Goal: Information Seeking & Learning: Learn about a topic

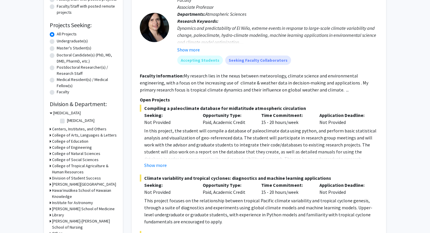
scroll to position [86, 0]
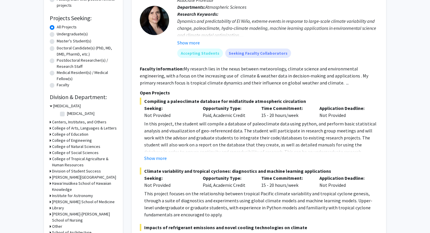
click at [60, 110] on fg-checkbox "[MEDICAL_DATA][GEOGRAPHIC_DATA][MEDICAL_DATA]" at bounding box center [88, 113] width 56 height 7
click at [67, 110] on label "[MEDICAL_DATA]" at bounding box center [80, 113] width 27 height 6
click at [67, 110] on input "[MEDICAL_DATA]" at bounding box center [69, 112] width 4 height 4
checkbox input "true"
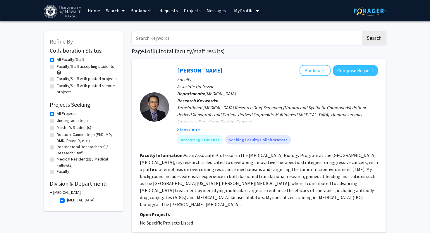
click at [67, 197] on label "[MEDICAL_DATA]" at bounding box center [80, 200] width 27 height 6
click at [67, 197] on input "[MEDICAL_DATA]" at bounding box center [69, 199] width 4 height 4
checkbox input "false"
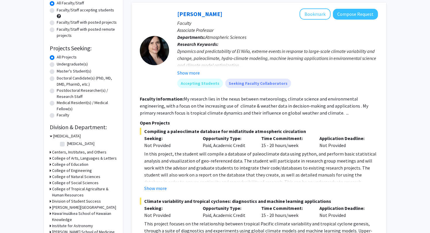
scroll to position [60, 0]
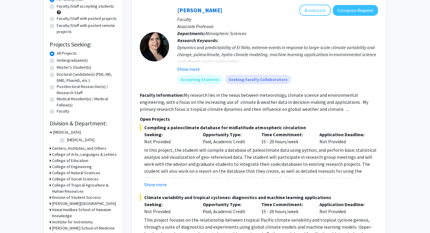
click at [50, 170] on icon at bounding box center [50, 173] width 1 height 6
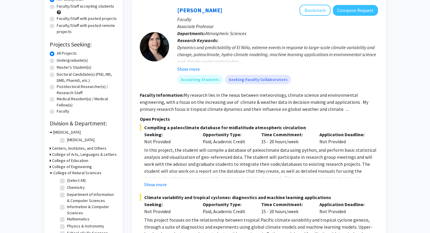
click at [67, 177] on label "(Select All)" at bounding box center [76, 180] width 19 height 6
click at [67, 177] on input "(Select All)" at bounding box center [69, 179] width 4 height 4
checkbox input "true"
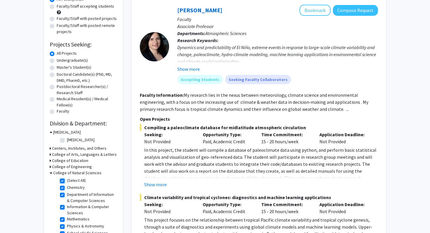
checkbox input "true"
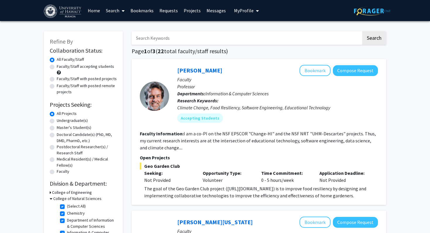
click at [143, 14] on link "Bookmarks" at bounding box center [141, 10] width 29 height 20
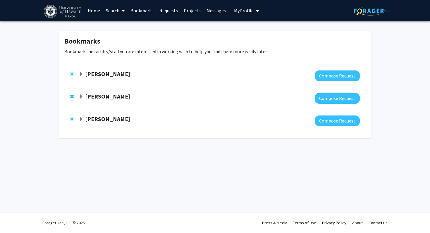
click at [165, 77] on div at bounding box center [219, 75] width 280 height 11
click at [103, 73] on strong "[PERSON_NAME]" at bounding box center [107, 73] width 45 height 7
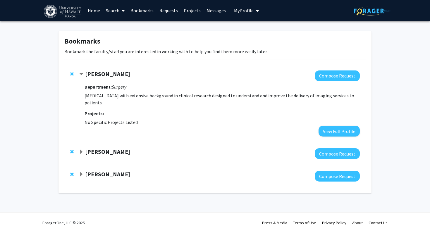
click at [105, 72] on strong "[PERSON_NAME]" at bounding box center [107, 73] width 45 height 7
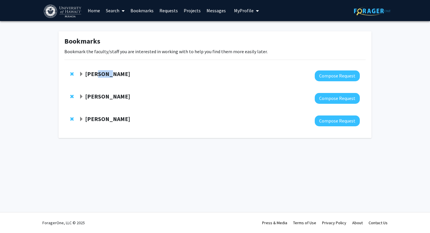
click at [105, 72] on strong "[PERSON_NAME]" at bounding box center [107, 73] width 45 height 7
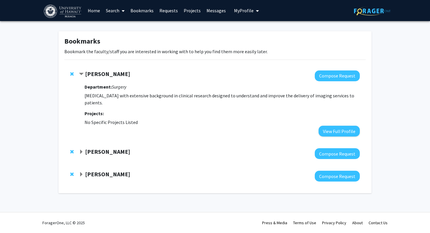
click at [93, 71] on strong "[PERSON_NAME]" at bounding box center [107, 73] width 45 height 7
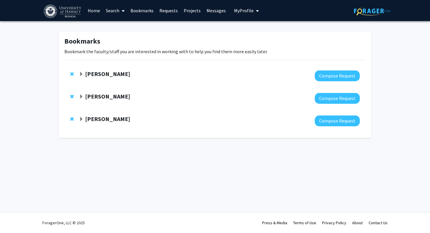
click at [98, 11] on link "Home" at bounding box center [94, 10] width 18 height 20
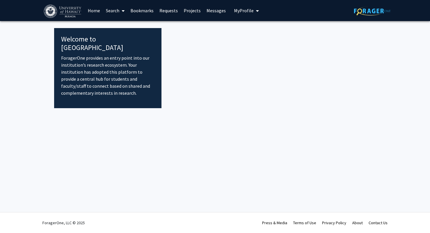
click at [113, 14] on link "Search" at bounding box center [115, 10] width 25 height 20
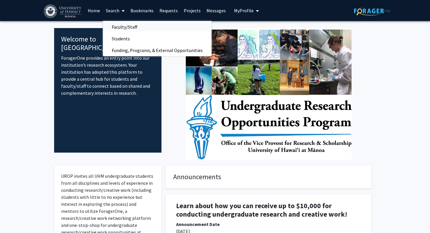
click at [142, 29] on span "Faculty/Staff" at bounding box center [124, 27] width 43 height 12
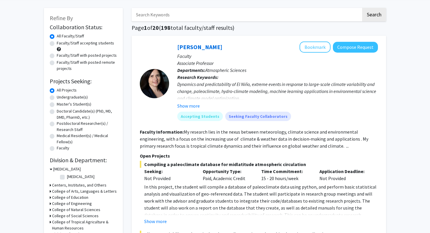
scroll to position [25, 0]
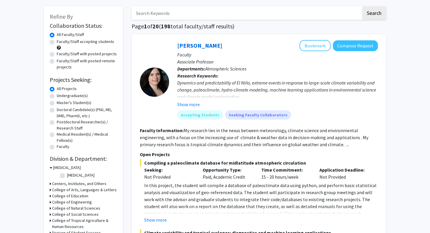
click at [68, 93] on label "Undergraduate(s)" at bounding box center [72, 96] width 31 height 6
click at [60, 93] on input "Undergraduate(s)" at bounding box center [59, 95] width 4 height 4
radio input "true"
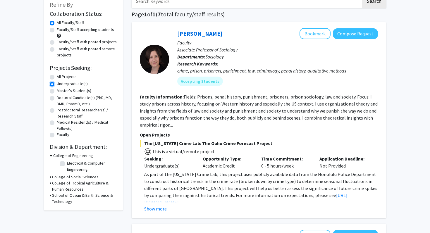
scroll to position [39, 0]
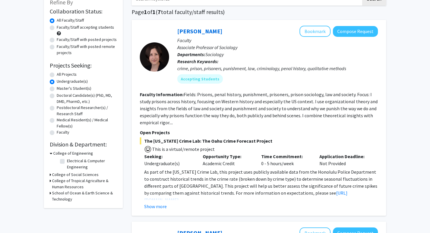
click at [53, 150] on h3 "College of Engineering" at bounding box center [73, 153] width 40 height 6
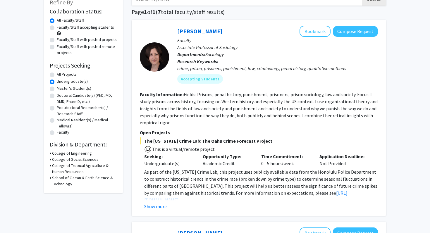
click at [57, 26] on label "Faculty/Staff accepting students" at bounding box center [85, 27] width 57 height 6
click at [57, 26] on input "Faculty/Staff accepting students" at bounding box center [59, 26] width 4 height 4
radio input "true"
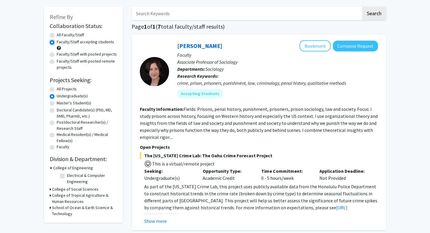
scroll to position [11, 0]
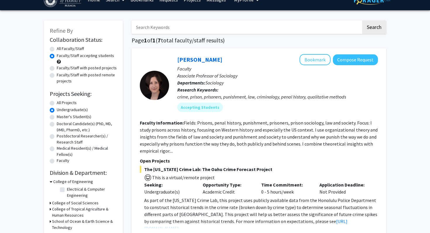
click at [57, 100] on label "All Projects" at bounding box center [67, 103] width 20 height 6
click at [57, 100] on input "All Projects" at bounding box center [59, 102] width 4 height 4
radio input "true"
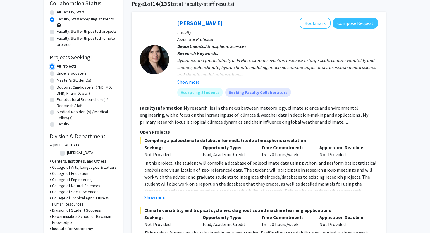
scroll to position [54, 0]
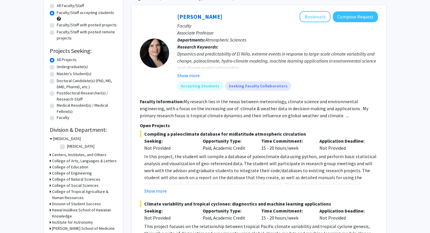
click at [68, 176] on h3 "College of Natural Sciences" at bounding box center [76, 179] width 48 height 6
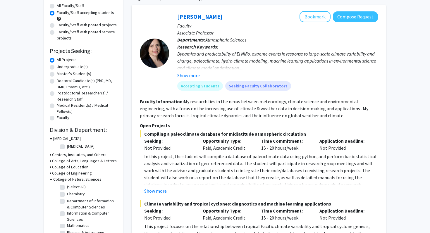
click at [67, 184] on label "(Select All)" at bounding box center [76, 187] width 19 height 6
click at [67, 184] on input "(Select All)" at bounding box center [69, 186] width 4 height 4
checkbox input "true"
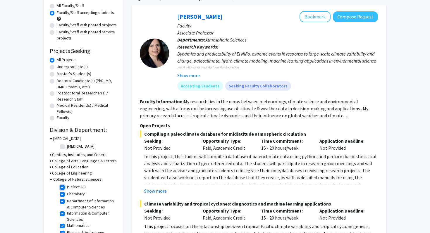
checkbox input "true"
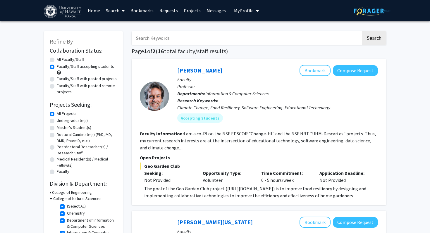
click at [239, 134] on fg-read-more "I am a co-PI on the NSF EPSCOR "Change-HI" and the NSF NRT "UHM-Descartes" proj…" at bounding box center [258, 141] width 236 height 20
click at [198, 70] on link "[PERSON_NAME]" at bounding box center [199, 70] width 45 height 7
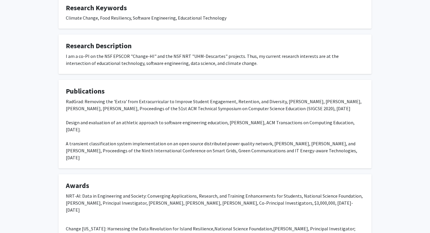
scroll to position [270, 0]
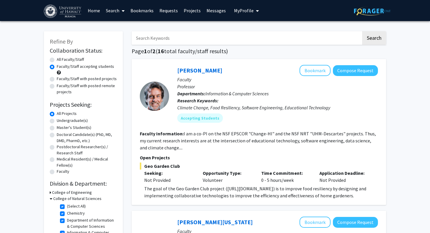
click at [57, 117] on label "Undergraduate(s)" at bounding box center [72, 120] width 31 height 6
click at [57, 117] on input "Undergraduate(s)" at bounding box center [59, 119] width 4 height 4
radio input "true"
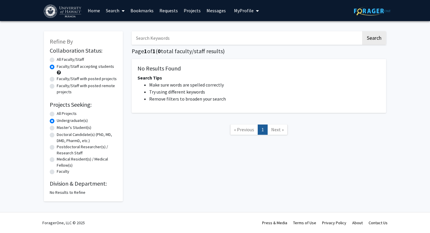
click at [57, 117] on label "Undergraduate(s)" at bounding box center [72, 120] width 31 height 6
click at [57, 117] on input "Undergraduate(s)" at bounding box center [59, 119] width 4 height 4
click at [50, 117] on div "Undergraduate(s)" at bounding box center [83, 120] width 67 height 7
click at [57, 110] on label "All Projects" at bounding box center [67, 113] width 20 height 6
click at [57, 110] on input "All Projects" at bounding box center [59, 112] width 4 height 4
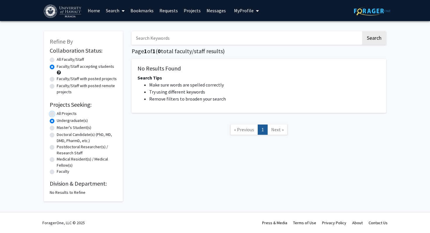
radio input "true"
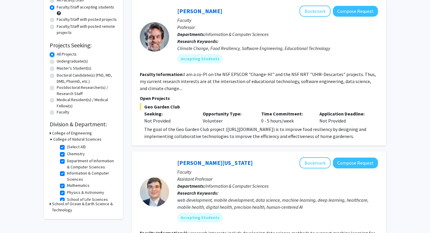
scroll to position [93, 0]
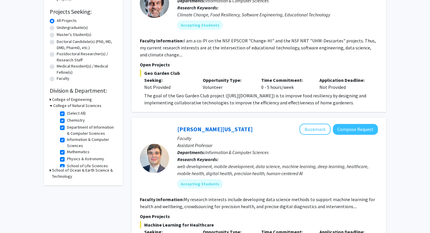
click at [67, 110] on label "(Select All)" at bounding box center [76, 113] width 19 height 6
click at [67, 110] on input "(Select All)" at bounding box center [69, 112] width 4 height 4
checkbox input "false"
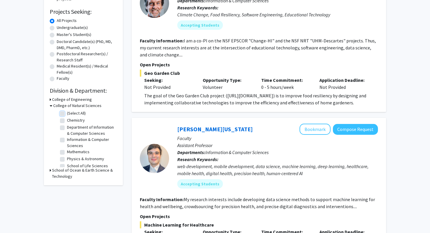
checkbox input "false"
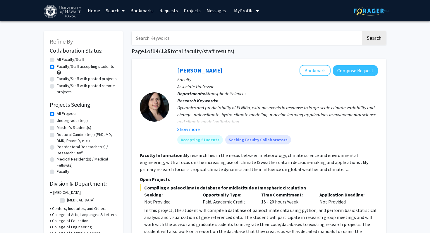
click at [57, 117] on label "Undergraduate(s)" at bounding box center [72, 120] width 31 height 6
click at [57, 117] on input "Undergraduate(s)" at bounding box center [59, 119] width 4 height 4
radio input "true"
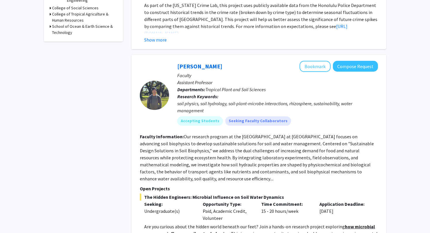
scroll to position [198, 0]
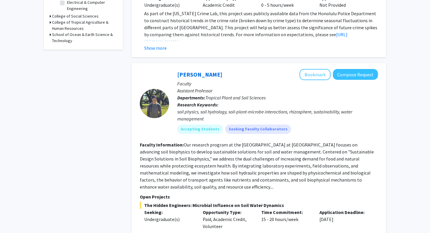
click at [50, 32] on icon at bounding box center [50, 35] width 1 height 6
click at [67, 45] on label "(Select All)" at bounding box center [76, 48] width 19 height 6
click at [67, 45] on input "(Select All)" at bounding box center [69, 47] width 4 height 4
checkbox input "true"
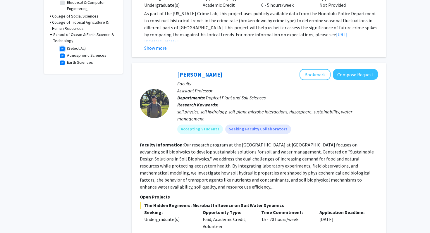
checkbox input "true"
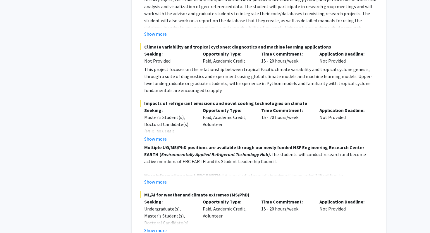
scroll to position [412, 0]
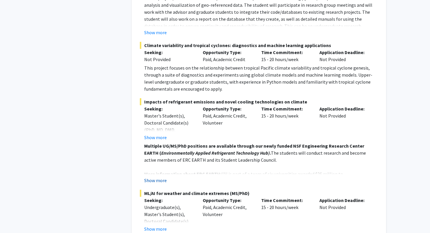
click at [156, 177] on button "Show more" at bounding box center [155, 180] width 22 height 7
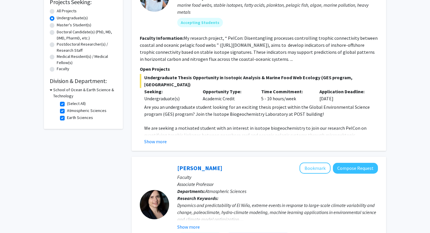
scroll to position [91, 0]
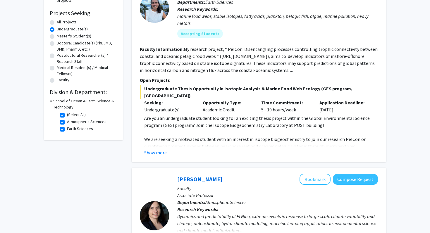
click at [67, 112] on label "(Select All)" at bounding box center [76, 115] width 19 height 6
click at [67, 112] on input "(Select All)" at bounding box center [69, 114] width 4 height 4
checkbox input "false"
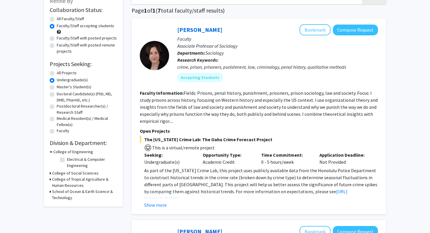
scroll to position [43, 0]
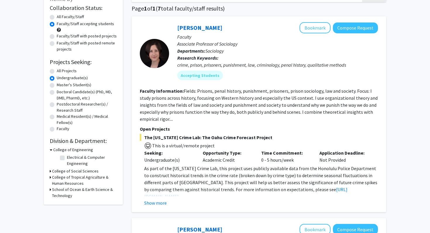
click at [67, 168] on h3 "College of Social Sciences" at bounding box center [75, 171] width 46 height 6
click at [64, 176] on fg-checkbox "Sociology Sociology" at bounding box center [88, 179] width 56 height 7
click at [59, 174] on fg-checkbox-list "Sociology Sociology" at bounding box center [87, 179] width 58 height 10
click at [67, 176] on label "Sociology" at bounding box center [76, 179] width 18 height 6
click at [67, 176] on input "Sociology" at bounding box center [69, 178] width 4 height 4
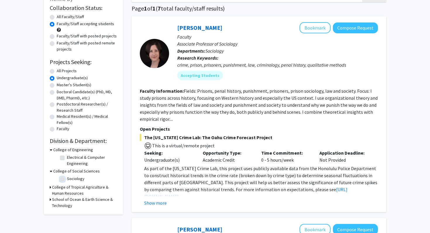
checkbox input "true"
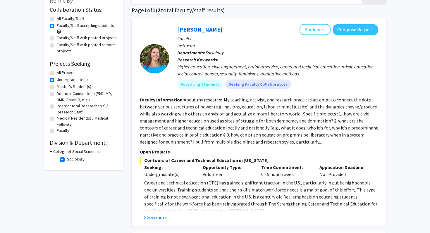
scroll to position [45, 0]
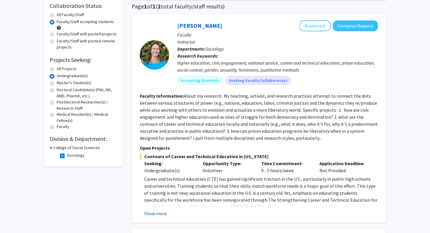
click at [160, 210] on button "Show more" at bounding box center [155, 213] width 22 height 7
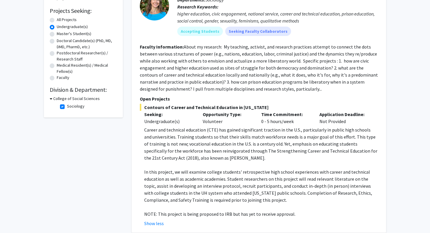
scroll to position [87, 0]
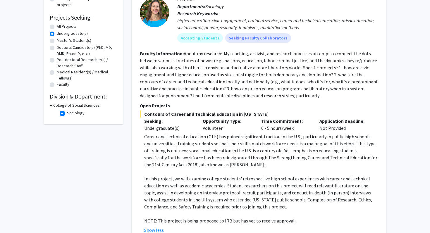
click at [67, 110] on label "Sociology" at bounding box center [76, 113] width 18 height 6
click at [67, 110] on input "Sociology" at bounding box center [69, 112] width 4 height 4
checkbox input "false"
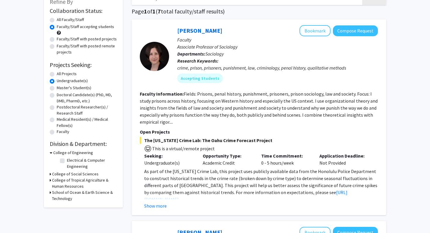
scroll to position [40, 0]
click at [84, 177] on h3 "College of Tropical Agriculture & Human Resources" at bounding box center [84, 183] width 65 height 12
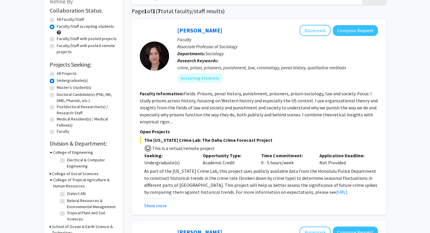
click at [71, 191] on label "(Select All)" at bounding box center [76, 194] width 19 height 6
click at [71, 191] on input "(Select All)" at bounding box center [69, 193] width 4 height 4
checkbox input "true"
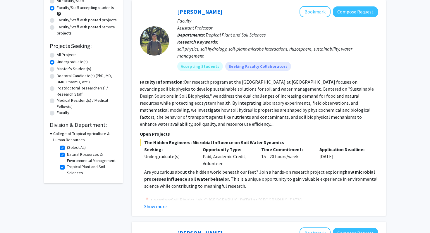
scroll to position [59, 0]
